Goal: Transaction & Acquisition: Download file/media

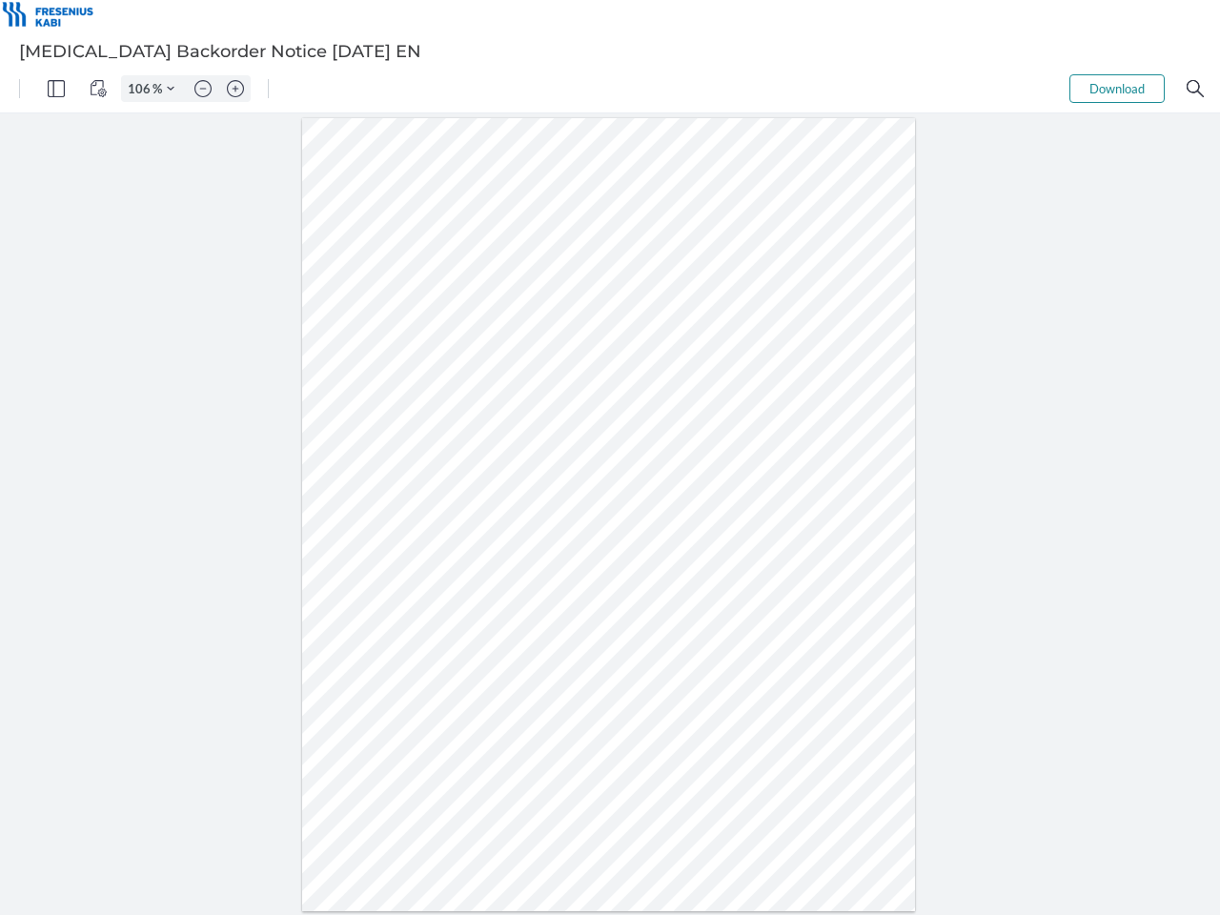
click at [56, 89] on img "Panel" at bounding box center [56, 88] width 17 height 17
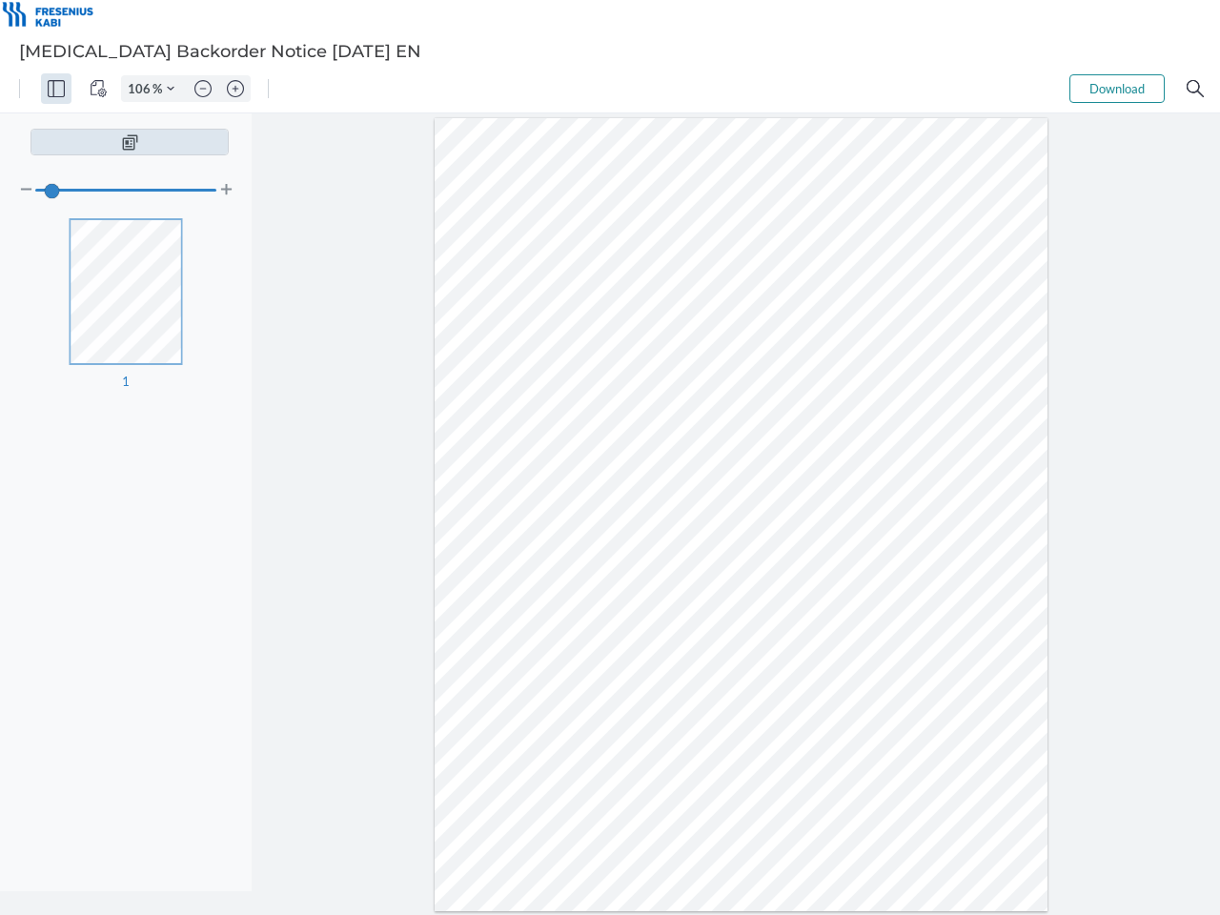
click at [98, 89] on img "View Controls" at bounding box center [98, 88] width 17 height 17
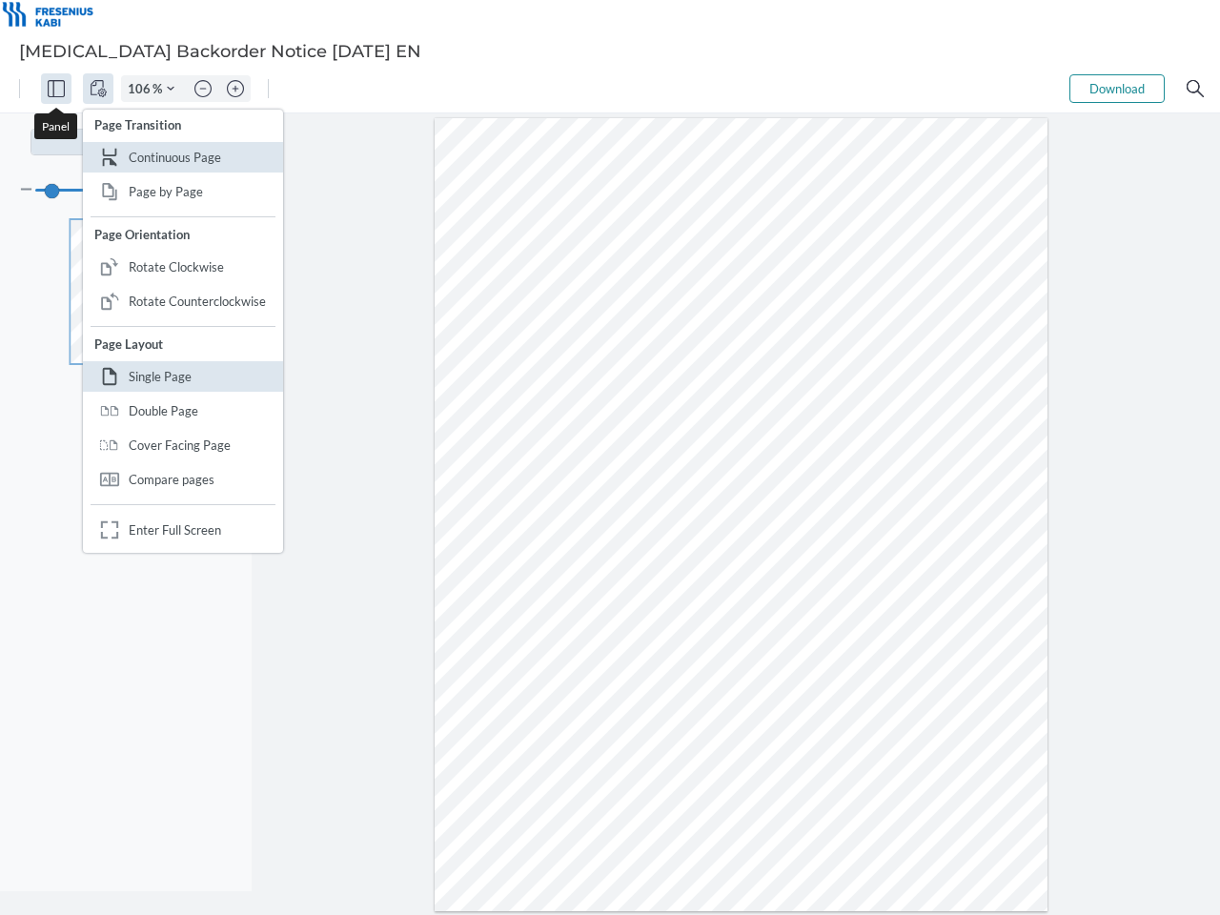
click at [142, 89] on input "106" at bounding box center [137, 88] width 30 height 17
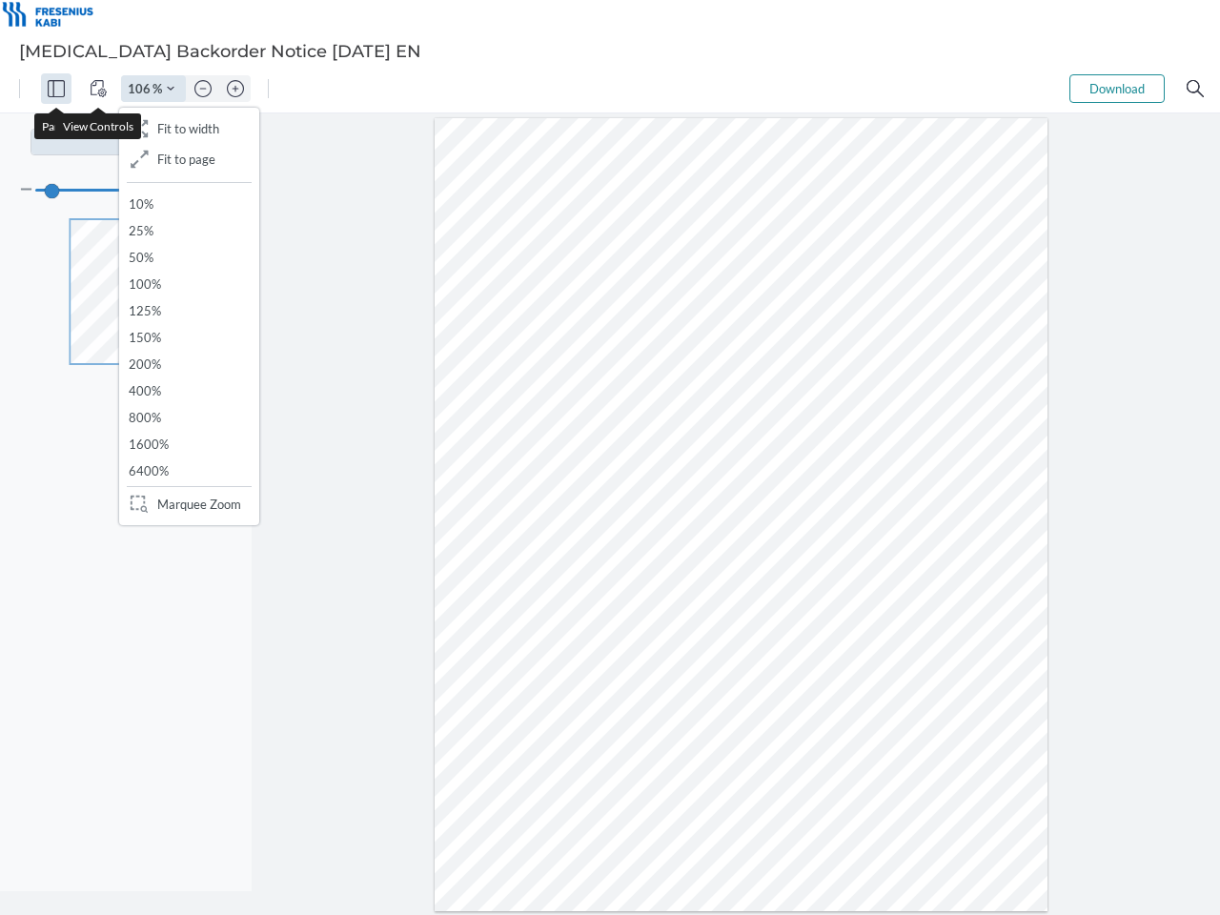
click at [171, 89] on img "Zoom Controls" at bounding box center [171, 89] width 8 height 8
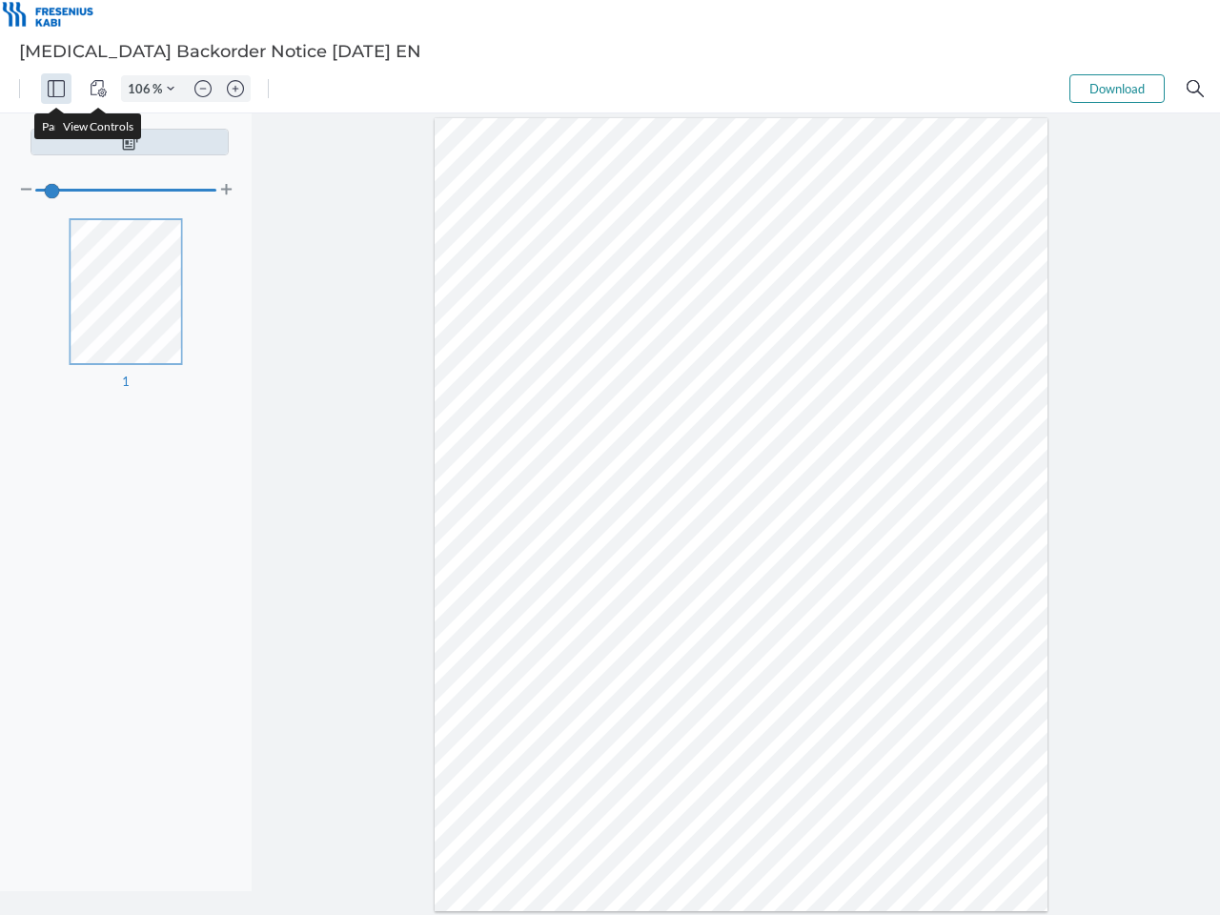
click at [203, 89] on img "Zoom out" at bounding box center [202, 88] width 17 height 17
click at [235, 89] on img "Zoom in" at bounding box center [235, 88] width 17 height 17
type input "106"
click at [1117, 89] on button "Download" at bounding box center [1116, 88] width 95 height 29
click at [1195, 89] on img "Search" at bounding box center [1194, 88] width 17 height 17
